Goal: Transaction & Acquisition: Purchase product/service

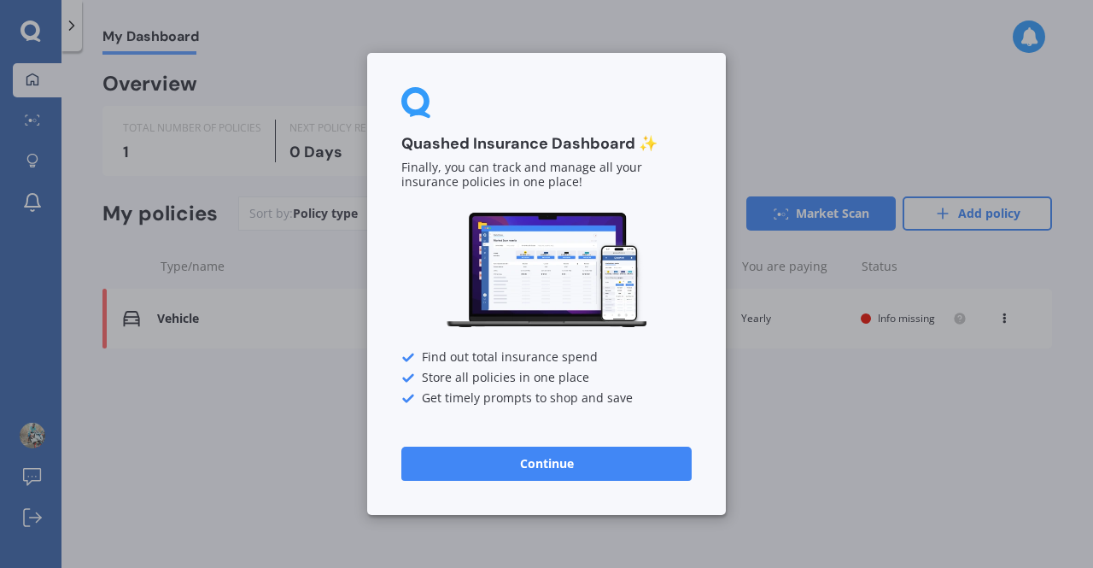
click at [559, 451] on button "Continue" at bounding box center [547, 464] width 290 height 34
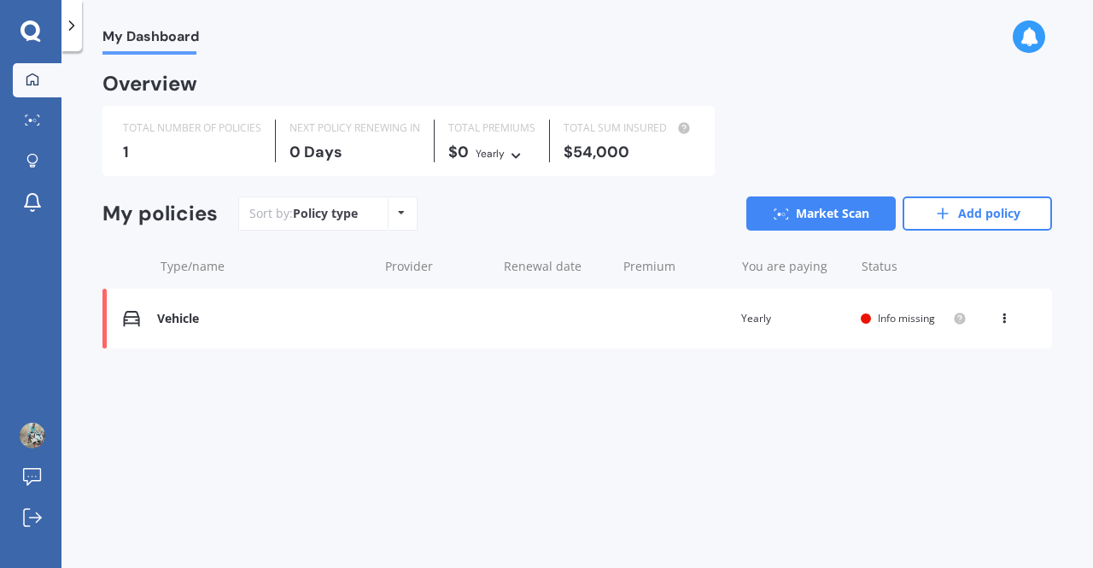
click at [522, 331] on div "Vehicle Renewal date Premium You are paying Yearly Status Info missing View opt…" at bounding box center [578, 319] width 950 height 60
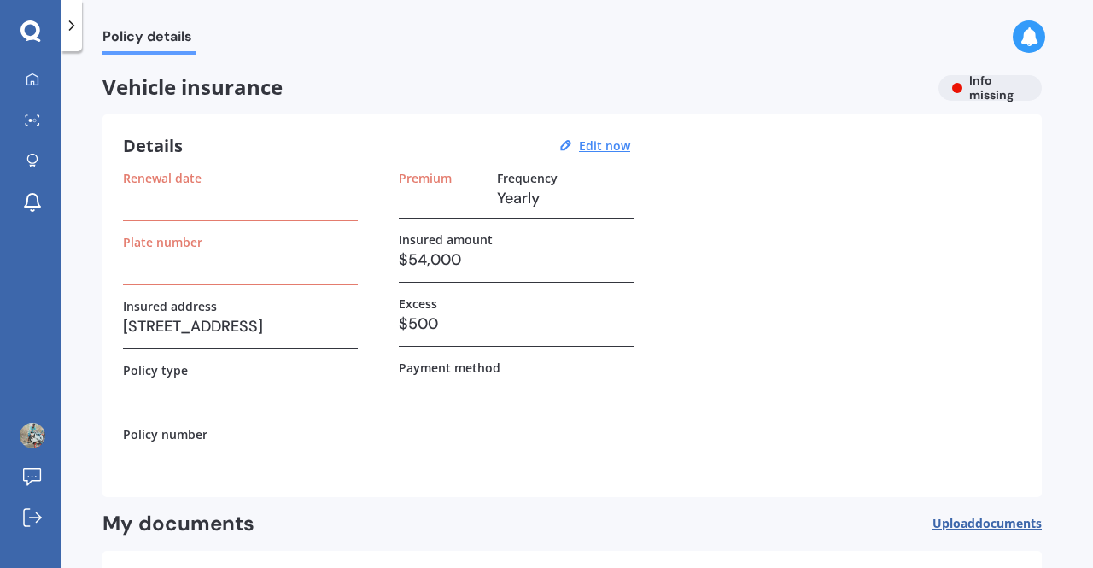
click at [296, 201] on h3 at bounding box center [240, 198] width 235 height 26
click at [620, 144] on u "Edit now" at bounding box center [604, 146] width 51 height 16
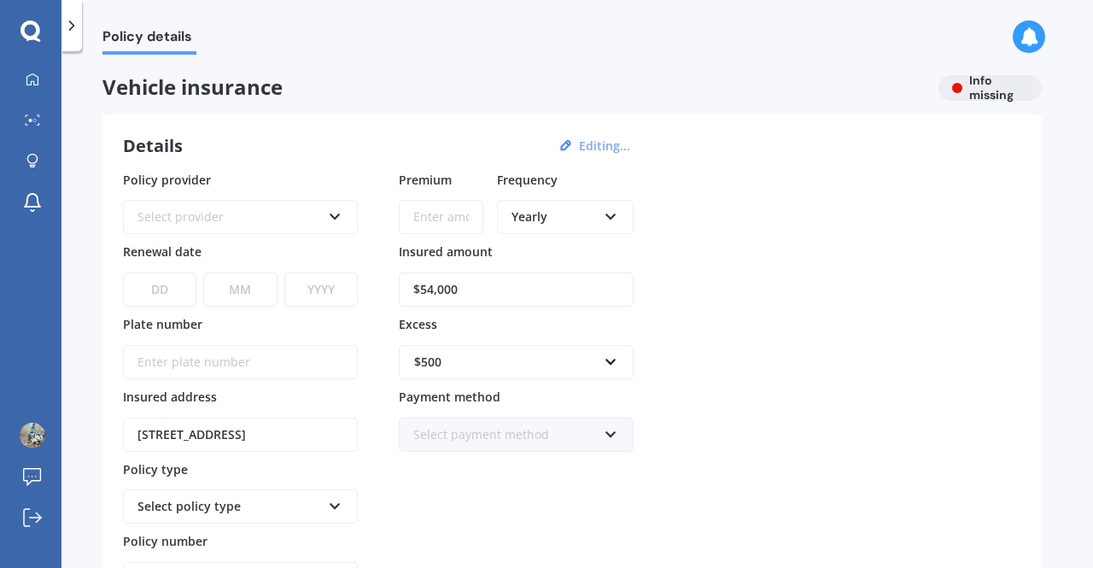
click at [241, 213] on div "Select provider" at bounding box center [230, 217] width 184 height 19
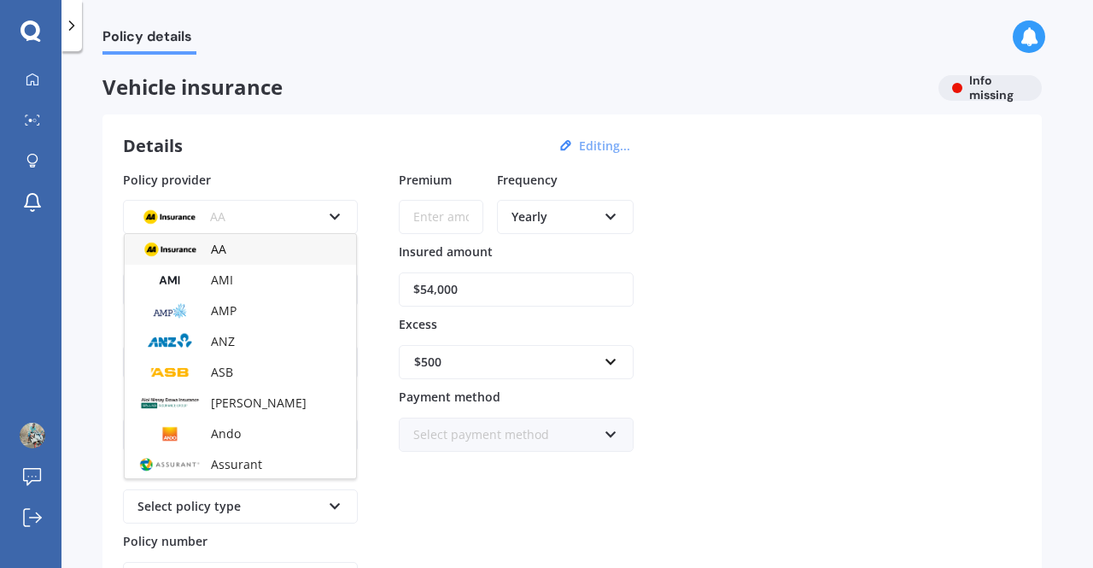
click at [771, 237] on div "Policy provider AA AA AMI AMP ANZ ASB Aioi Nissay Dowa Ando Assurant Autosure B…" at bounding box center [572, 384] width 899 height 426
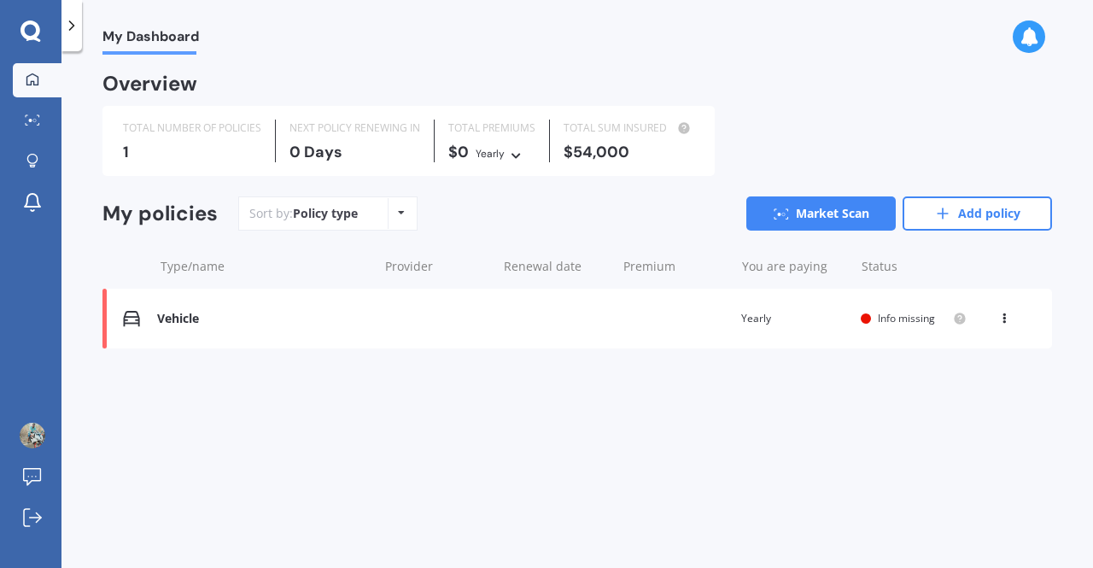
click at [231, 155] on div "1" at bounding box center [192, 152] width 138 height 17
click at [853, 208] on link "Market Scan" at bounding box center [821, 213] width 149 height 34
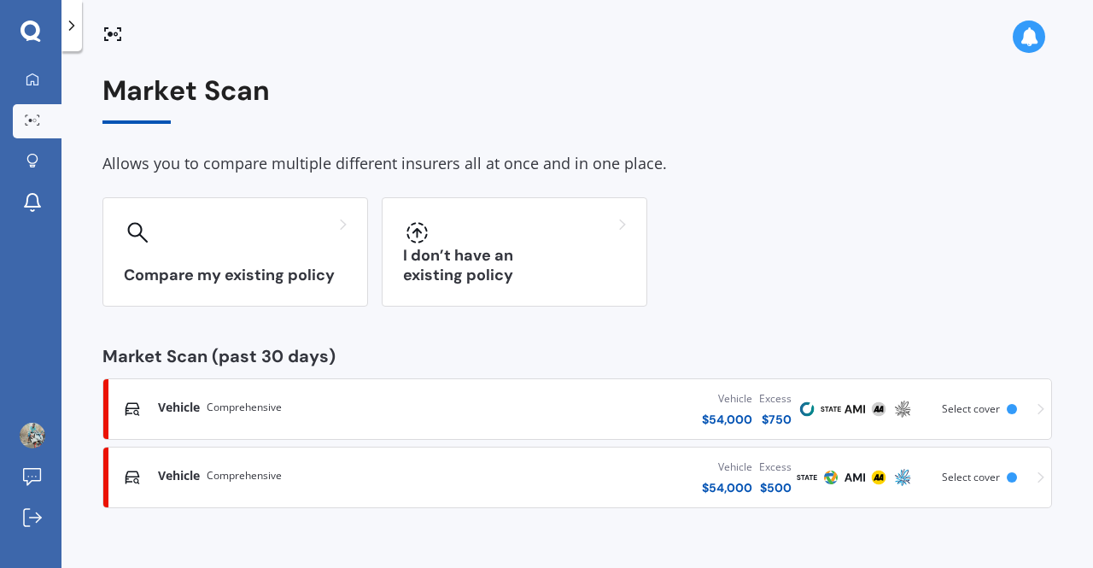
click at [507, 463] on div "Vehicle $ 54,000 Excess $ 500" at bounding box center [628, 477] width 336 height 51
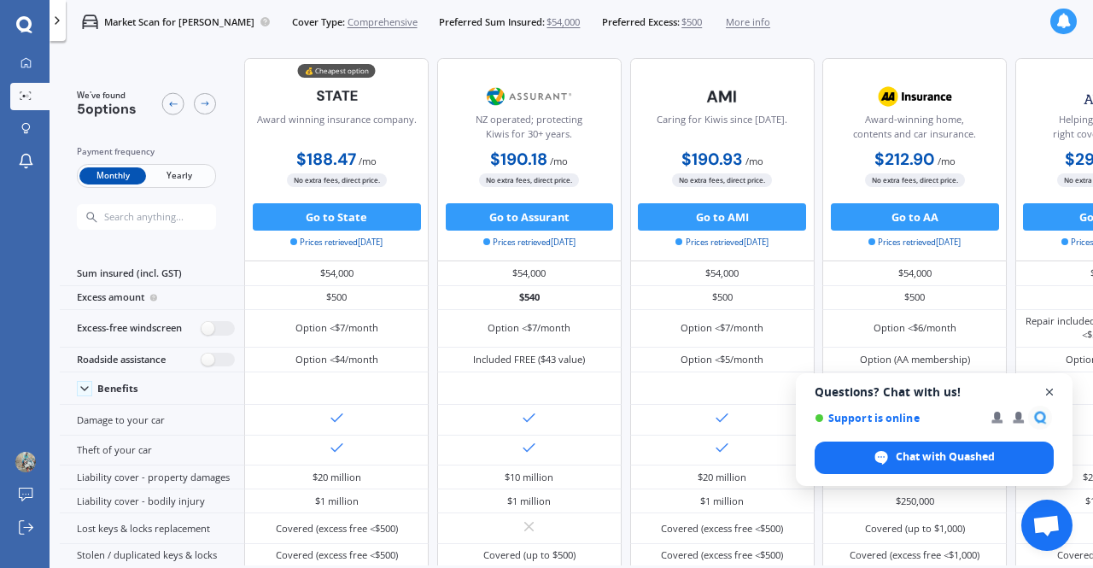
click at [1051, 396] on span "Close chat" at bounding box center [1050, 392] width 21 height 21
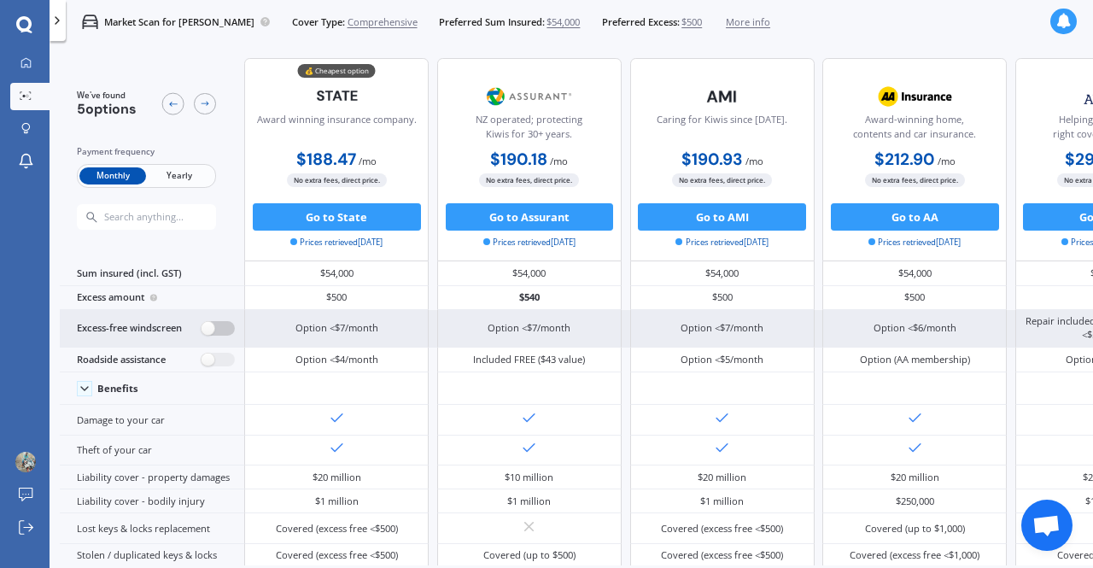
click at [208, 331] on label at bounding box center [218, 328] width 33 height 15
radio input "true"
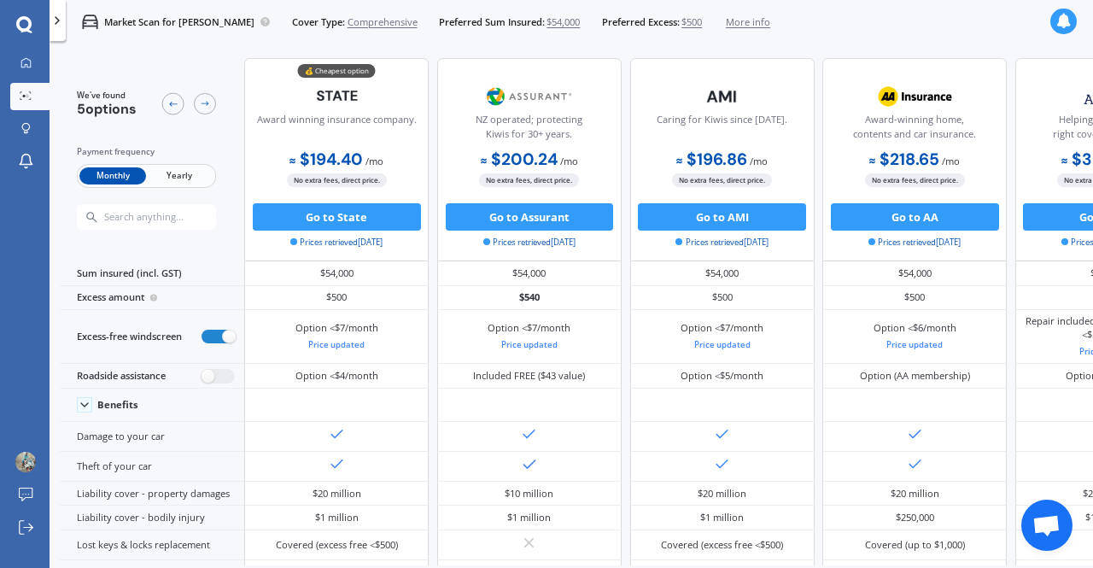
click at [726, 23] on span "More info" at bounding box center [748, 22] width 44 height 14
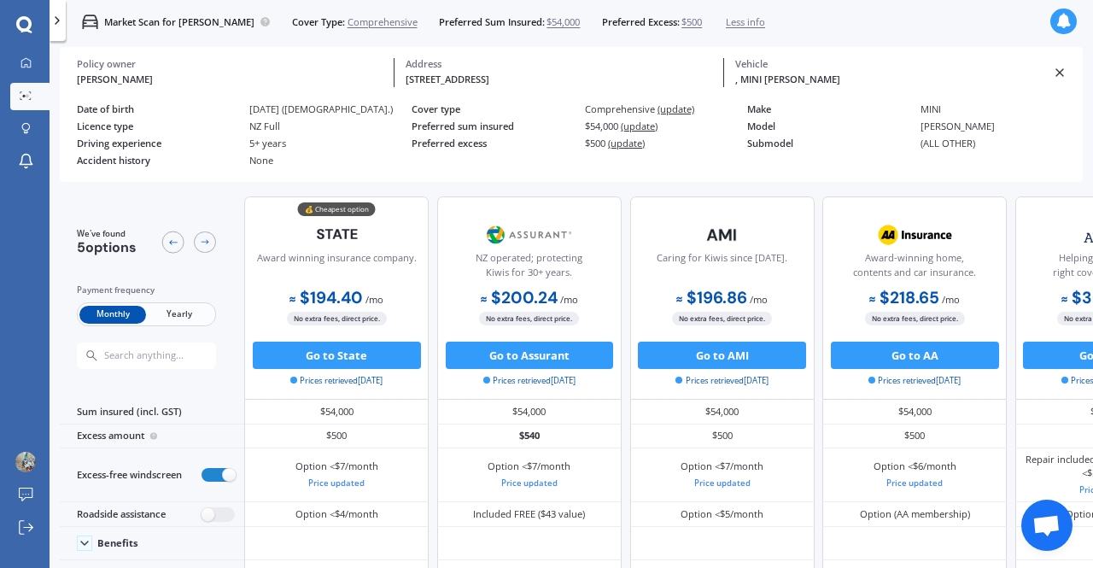
click at [1063, 71] on icon at bounding box center [1060, 73] width 14 height 14
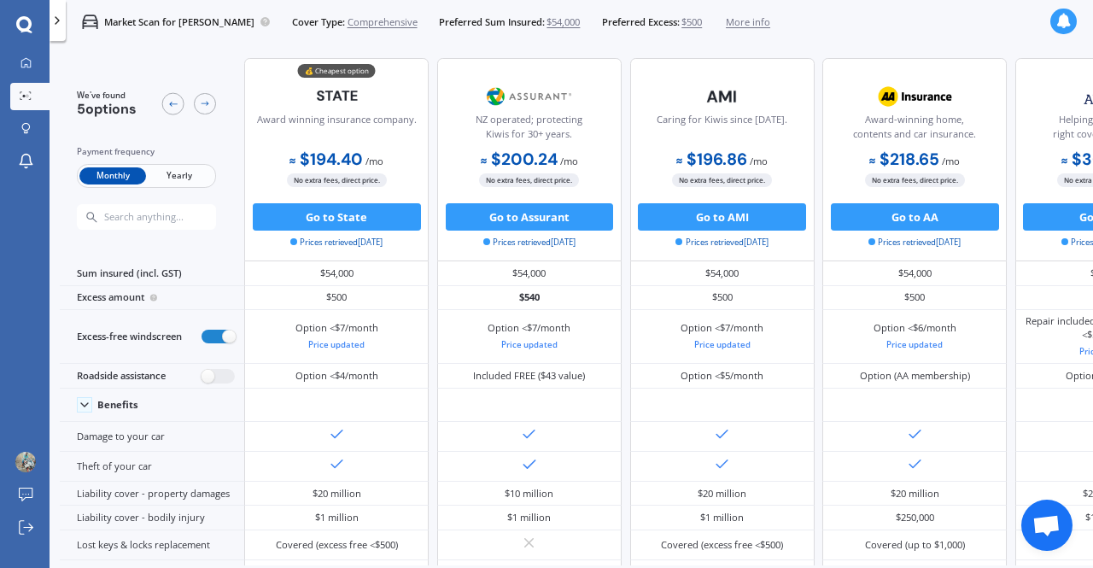
click at [164, 175] on span "Yearly" at bounding box center [179, 176] width 67 height 18
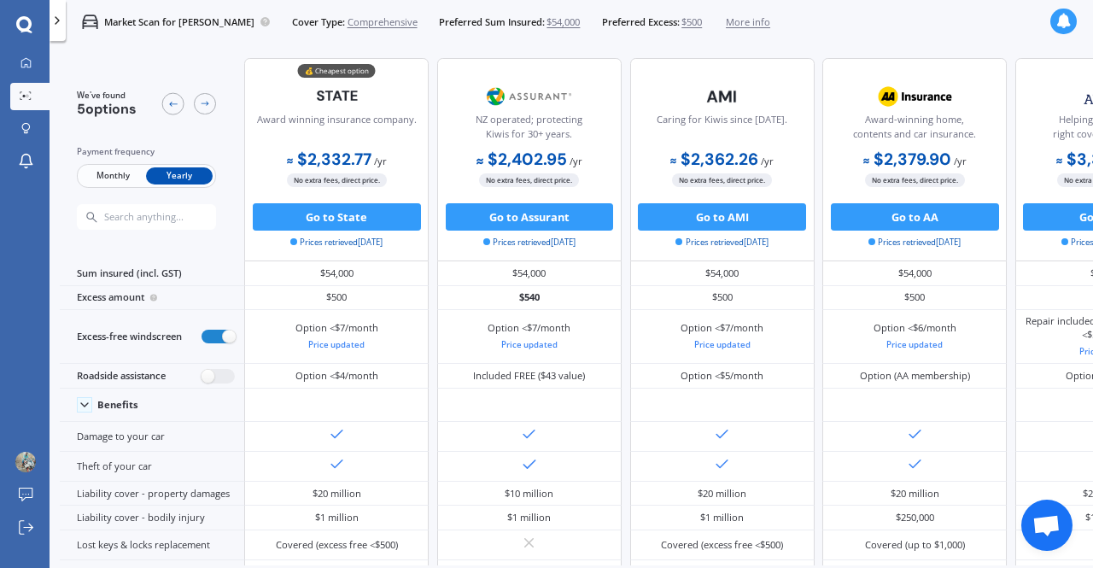
click at [114, 179] on span "Monthly" at bounding box center [112, 176] width 67 height 18
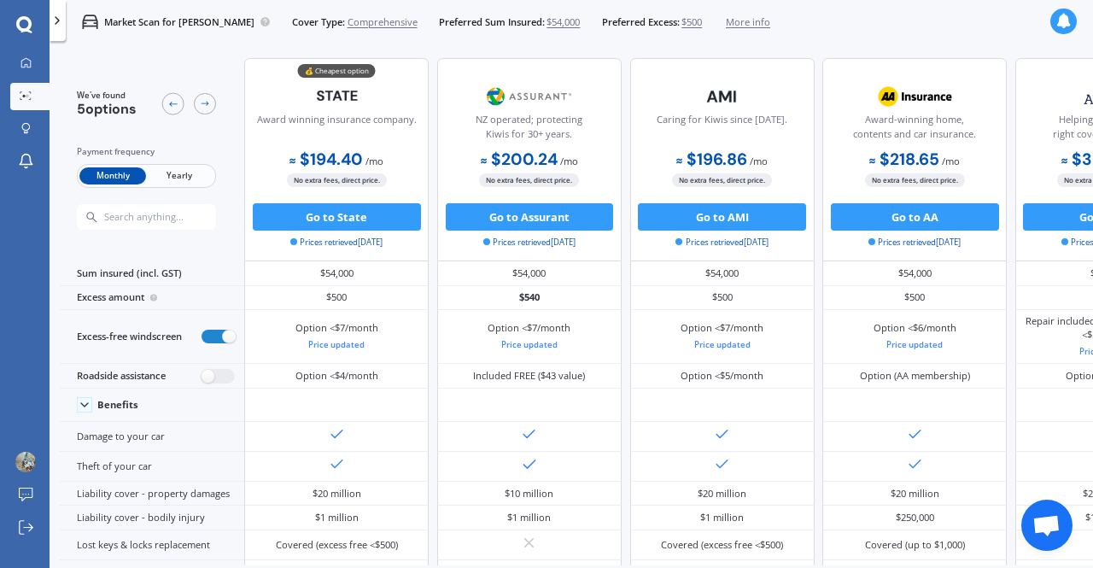
click at [185, 180] on span "Yearly" at bounding box center [179, 176] width 67 height 18
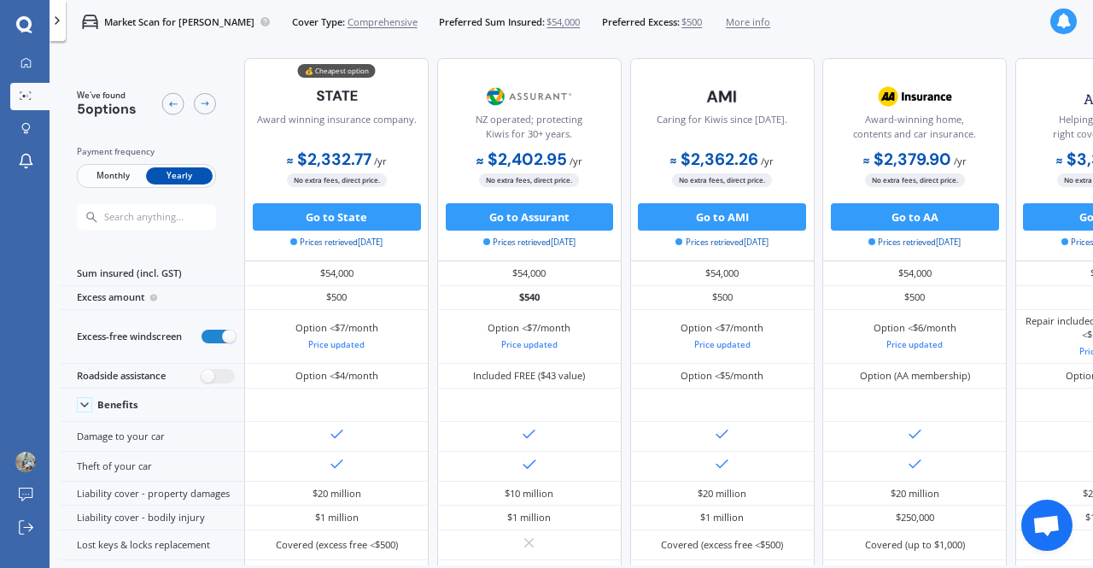
click at [114, 173] on span "Monthly" at bounding box center [112, 176] width 67 height 18
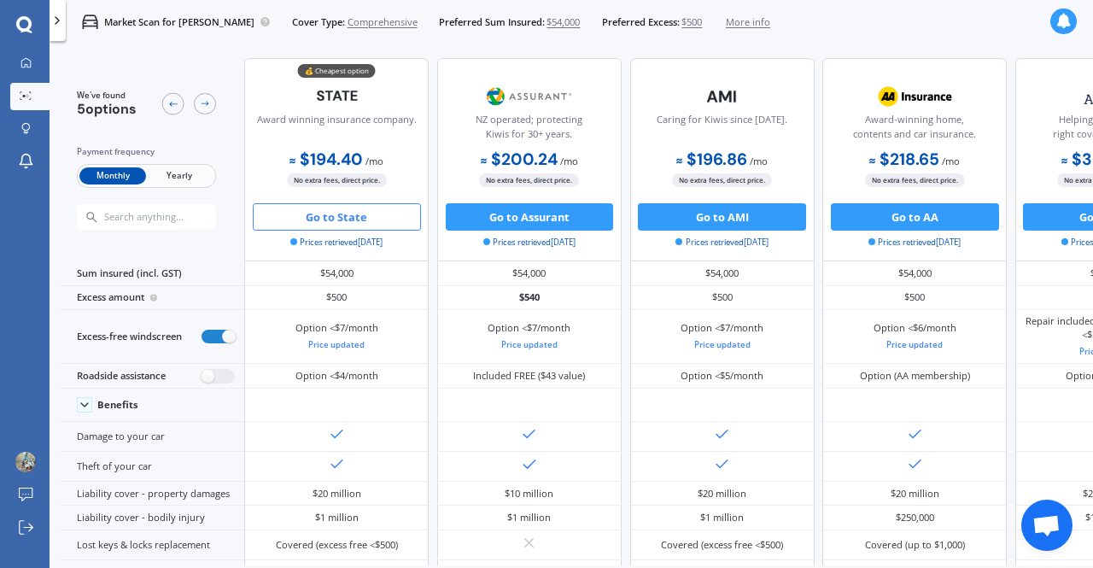
click at [381, 217] on button "Go to State" at bounding box center [337, 216] width 168 height 27
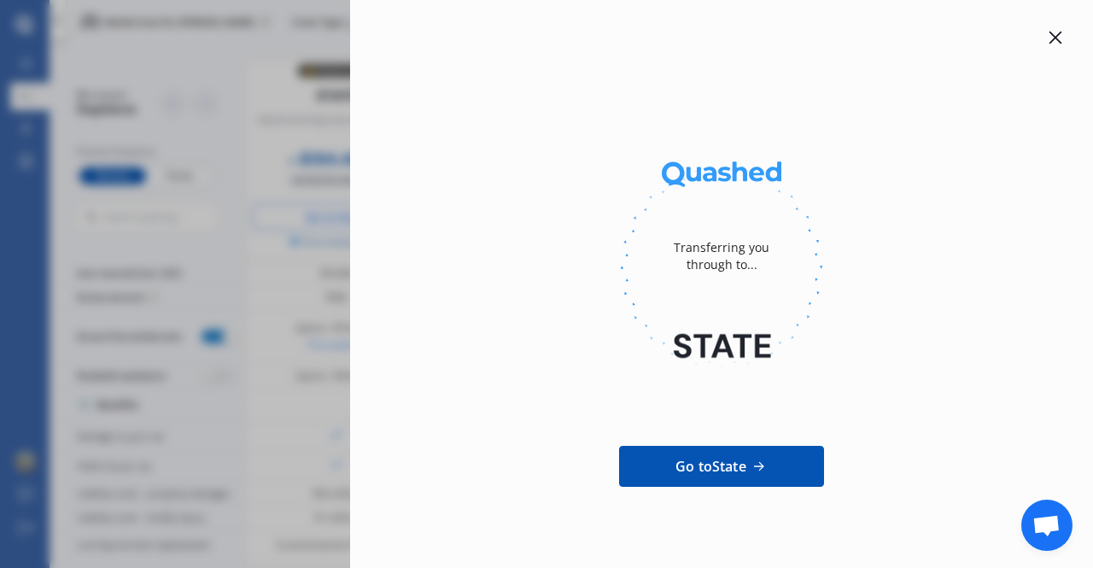
click at [1049, 33] on icon at bounding box center [1056, 38] width 14 height 14
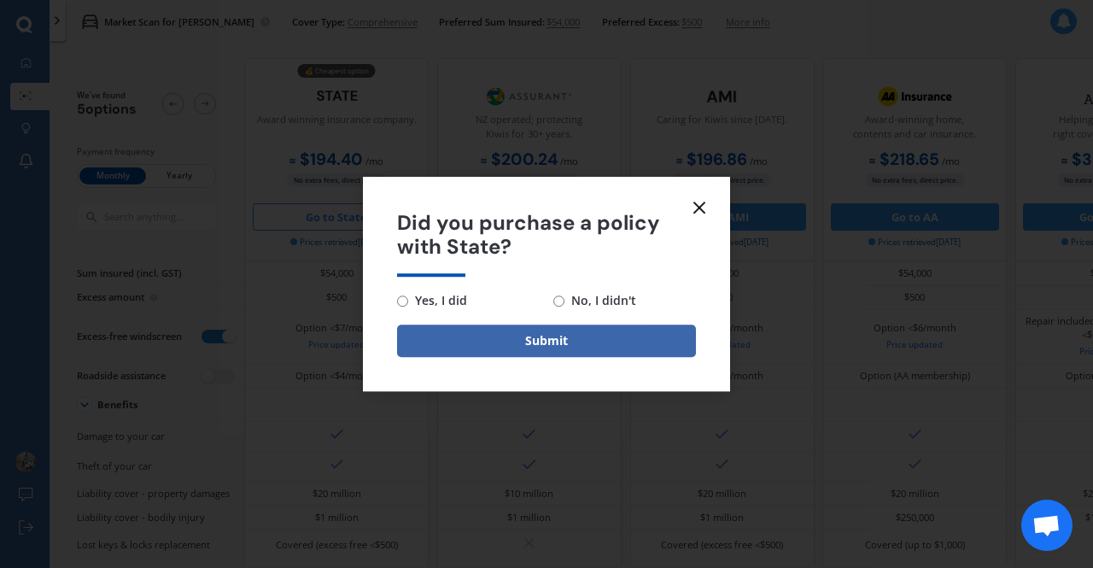
click at [706, 206] on icon at bounding box center [699, 207] width 21 height 21
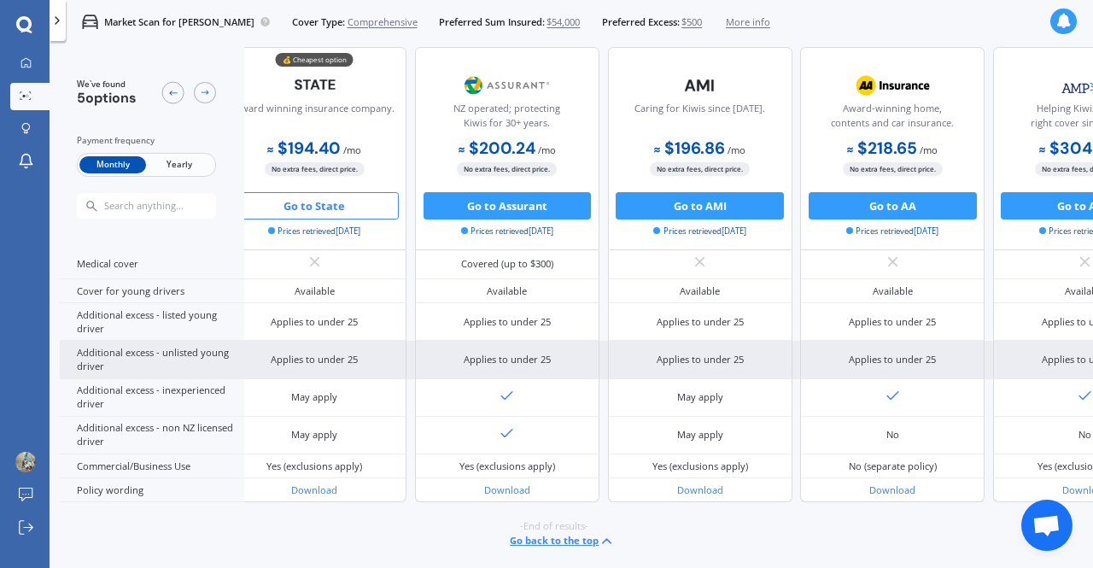
scroll to position [829, 0]
